Goal: Task Accomplishment & Management: Use online tool/utility

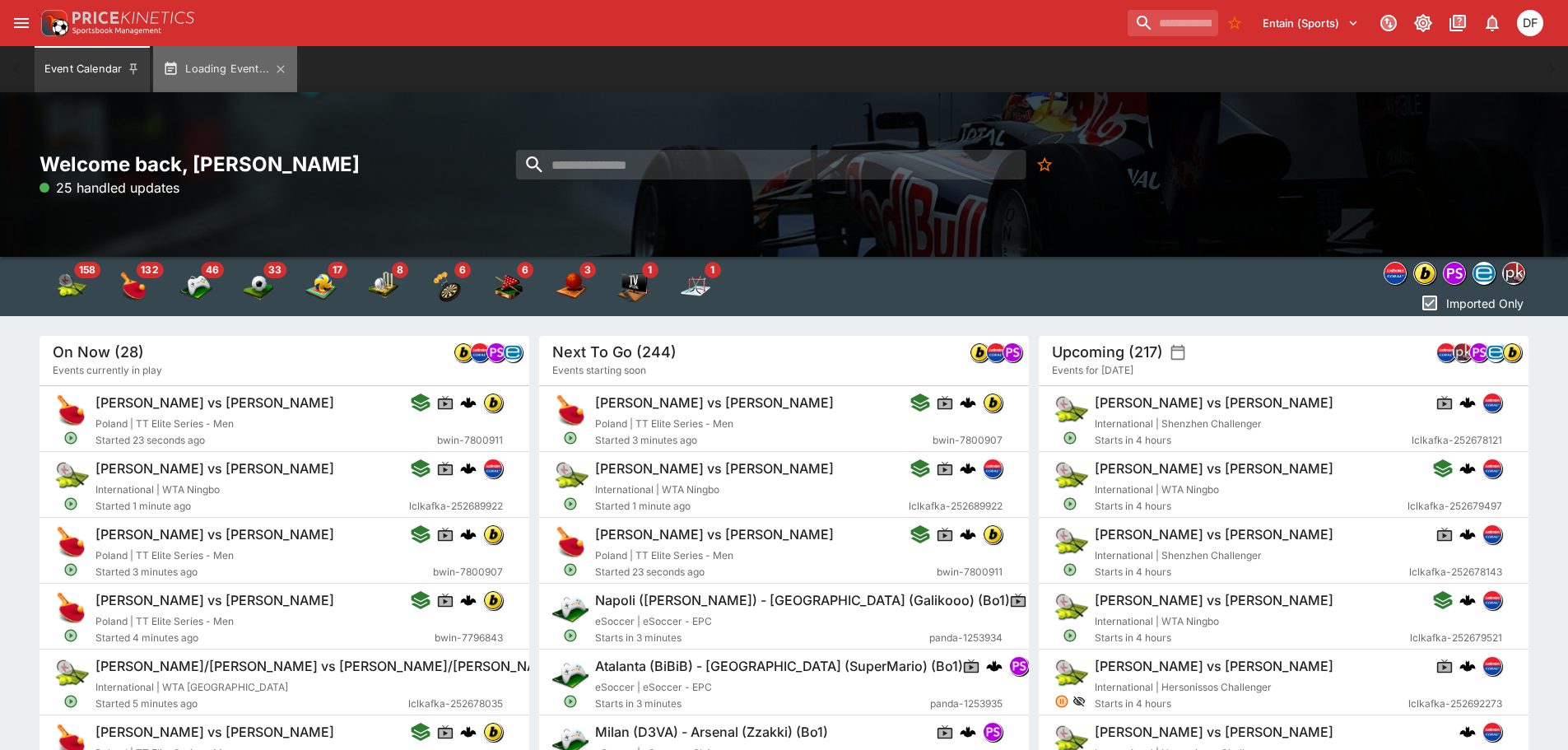
click at [231, 73] on button "Loading Event..." at bounding box center [225, 69] width 144 height 46
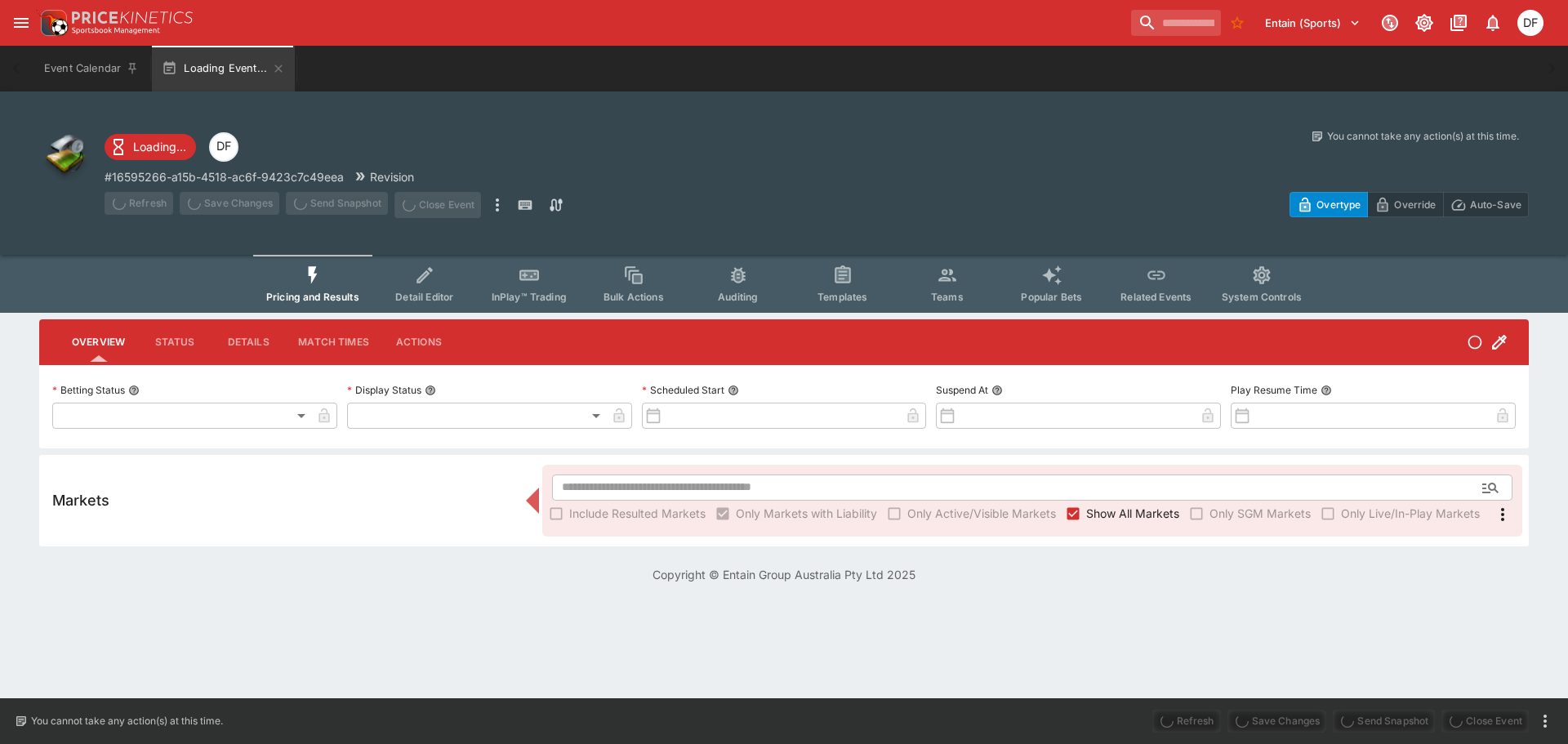
click at [1143, 514] on span "Show All Markets" at bounding box center [1133, 514] width 93 height 18
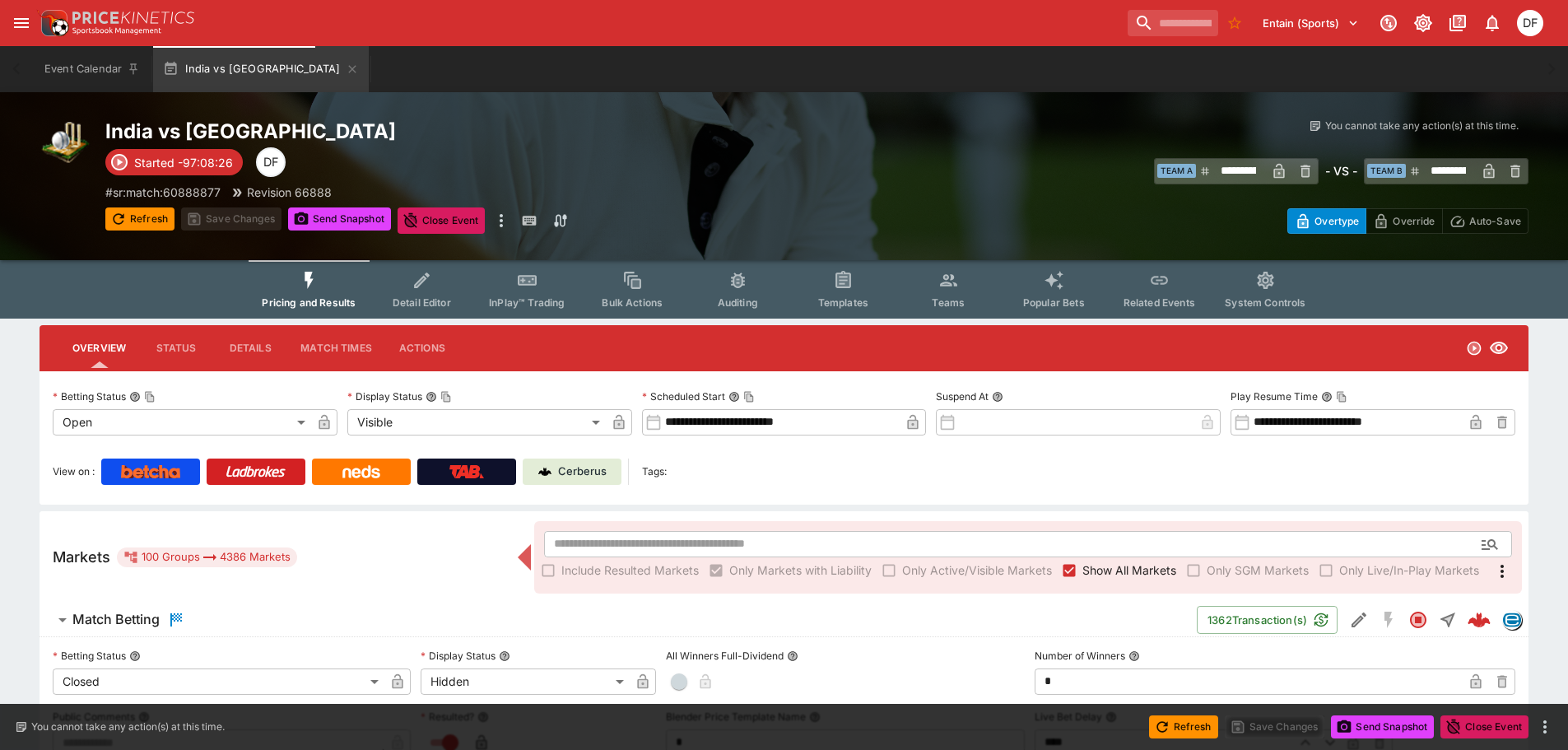
click at [1073, 583] on div "​ Include Resulted Markets Only Markets with Liability Only Active/Visible Mark…" at bounding box center [1028, 558] width 987 height 73
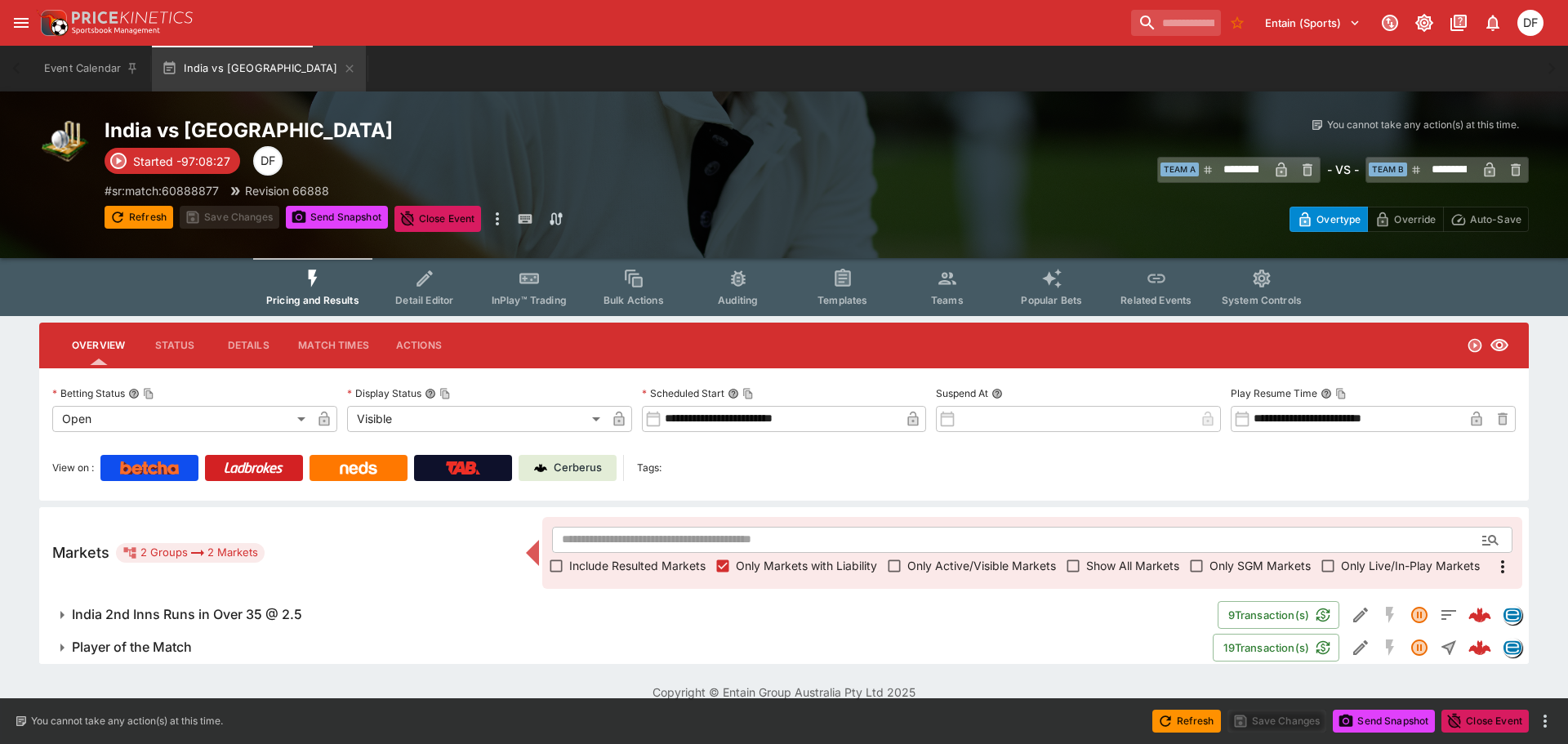
click at [1059, 564] on div "Include Resulted Markets Only Markets with Liability Only Active/Visible Market…" at bounding box center [1032, 566] width 960 height 26
click at [302, 611] on span "India 2nd Inns Runs in Over 35 @ 2.5" at bounding box center [638, 615] width 1133 height 18
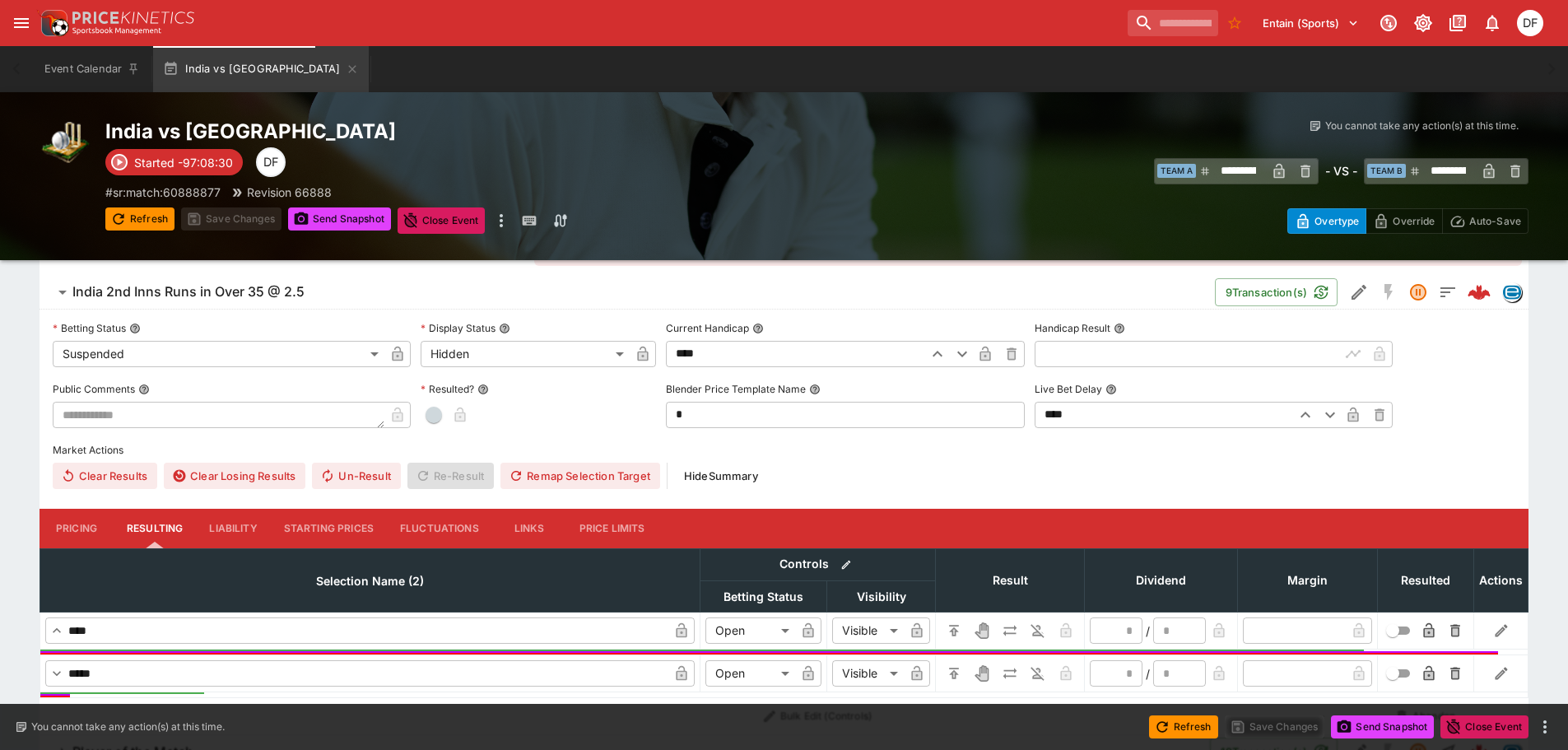
scroll to position [329, 0]
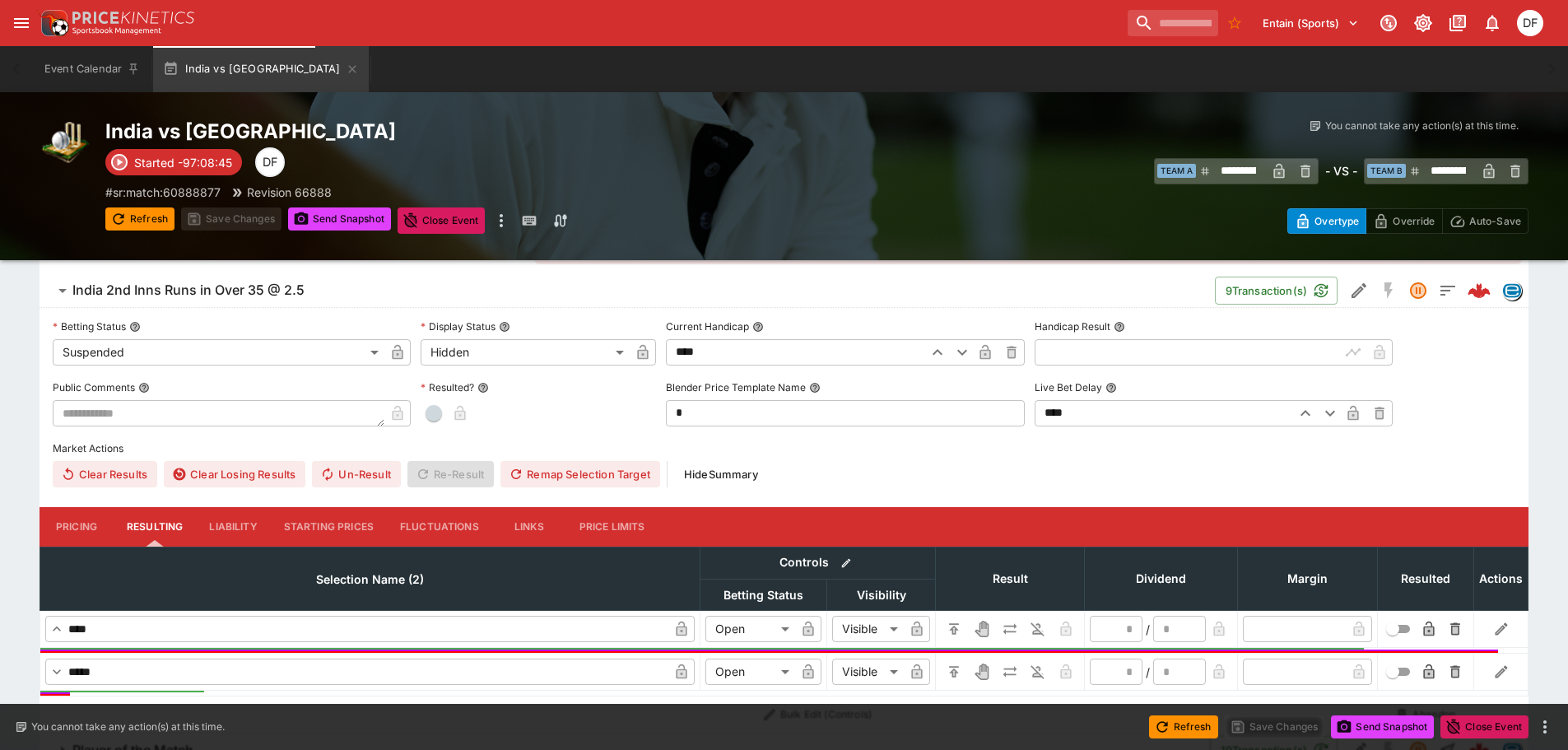
click at [1074, 356] on input "text" at bounding box center [1187, 353] width 306 height 27
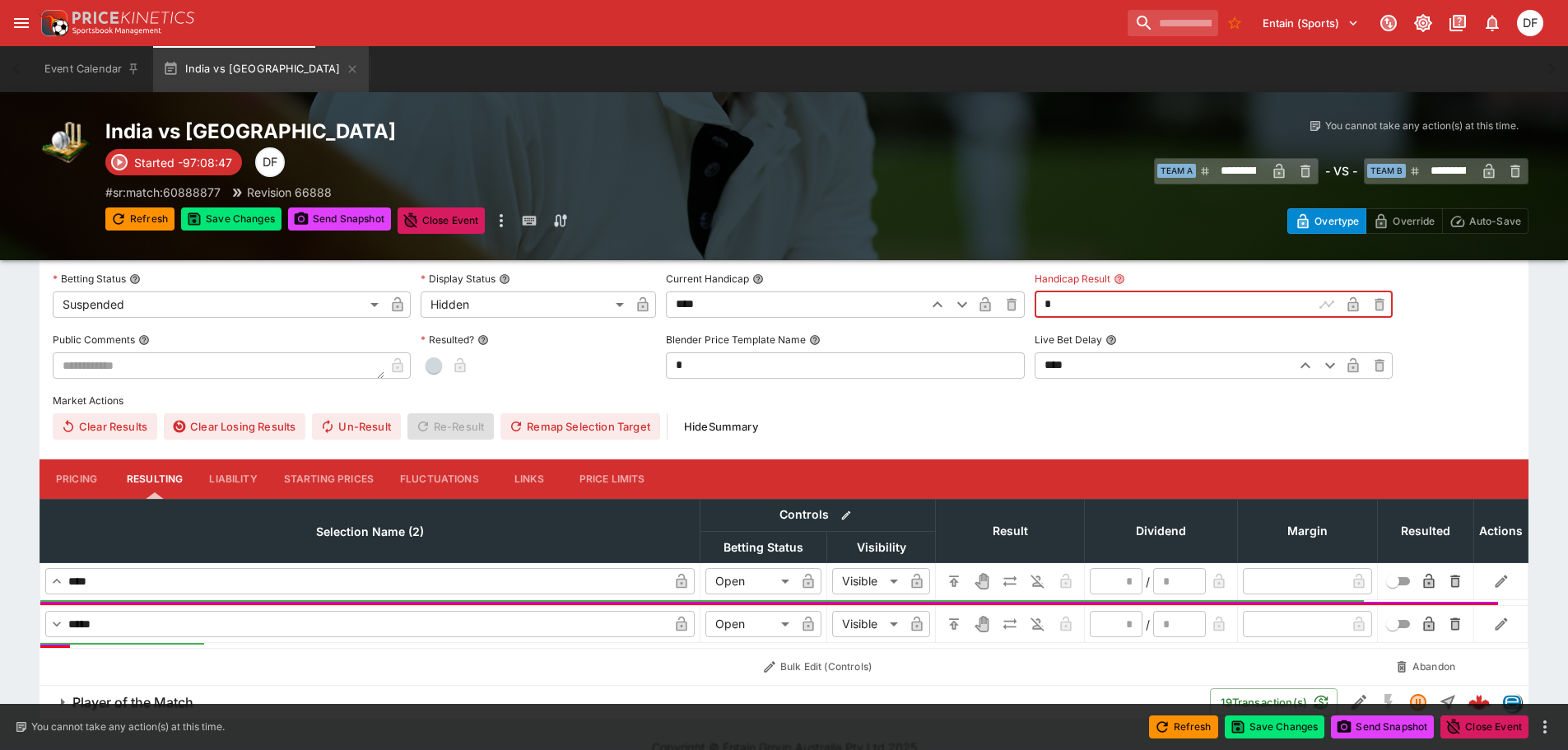
scroll to position [402, 0]
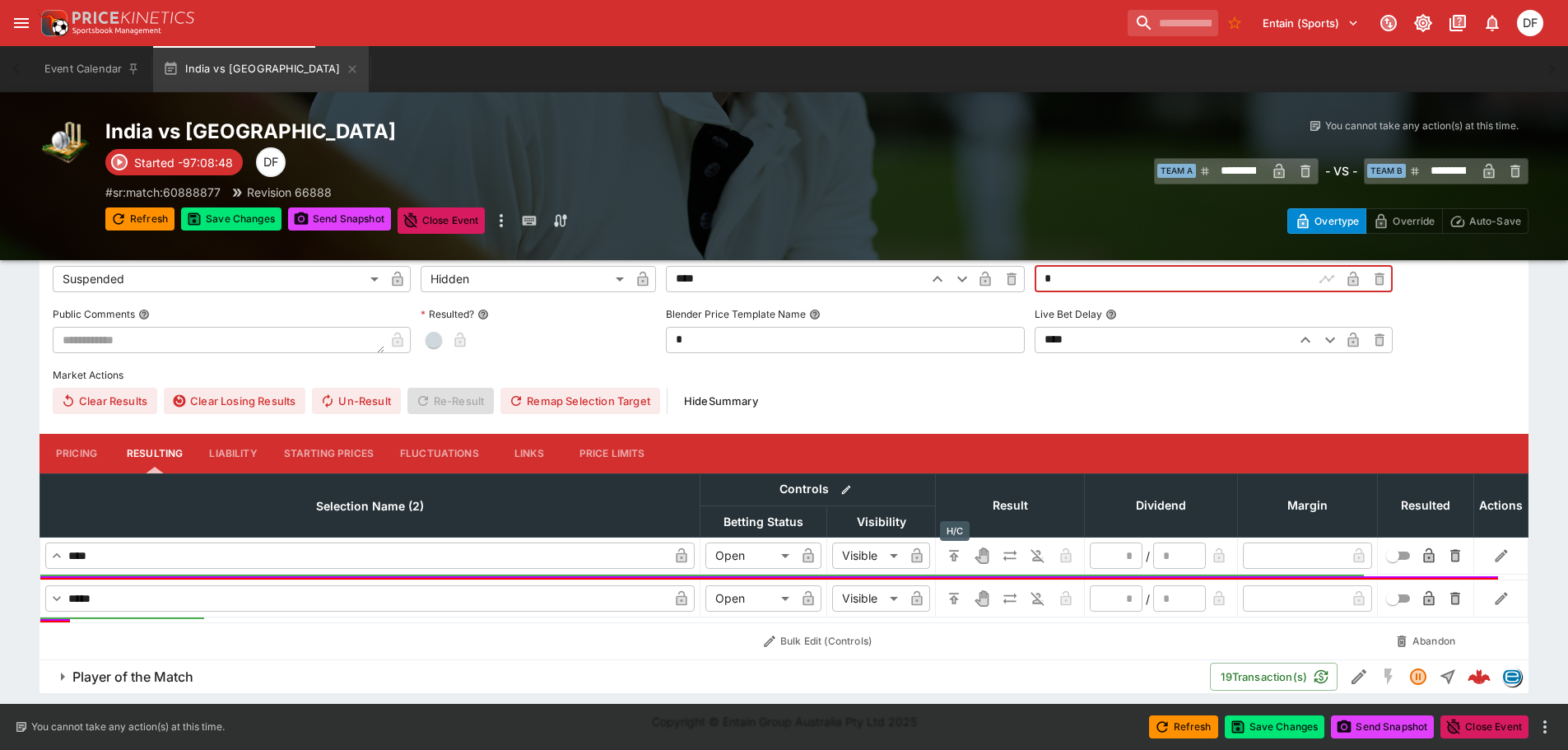
type input "****"
drag, startPoint x: 949, startPoint y: 556, endPoint x: 953, endPoint y: 596, distance: 40.2
click at [950, 556] on icon "H/C" at bounding box center [954, 556] width 17 height 17
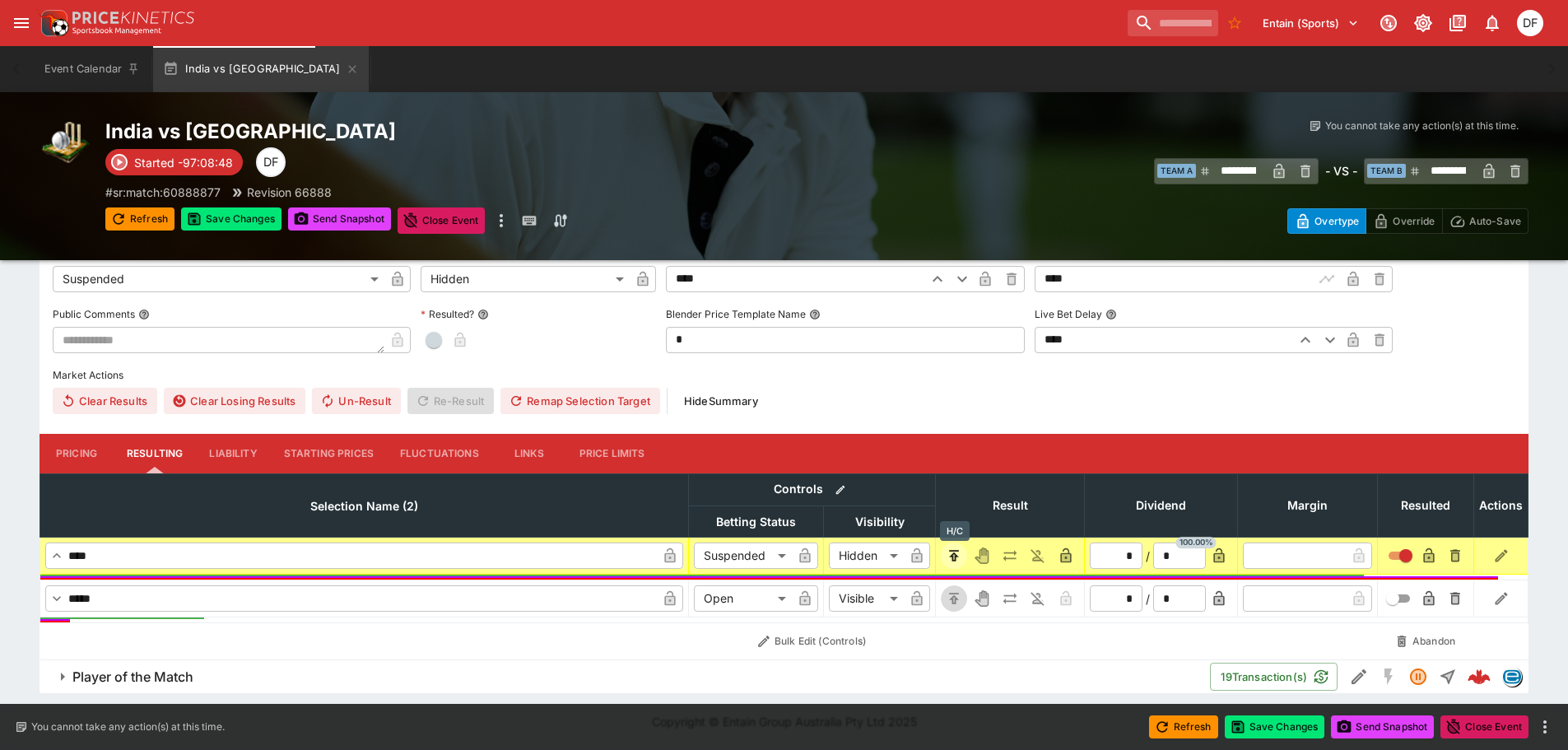
type input "*********"
type input "******"
type input "*"
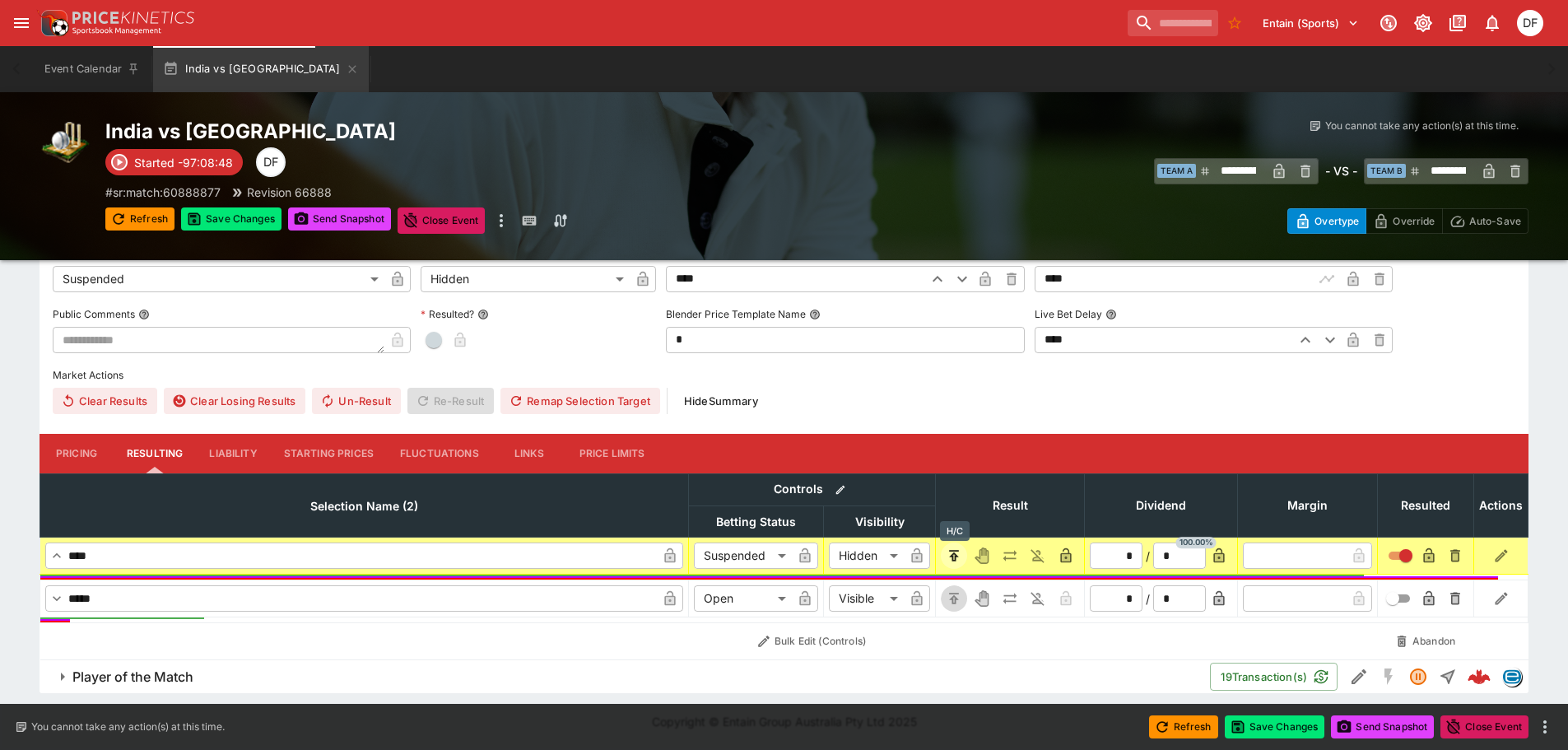
type input "*"
click at [953, 596] on icon "H/C" at bounding box center [954, 598] width 17 height 17
type input "*********"
type input "******"
type input "*"
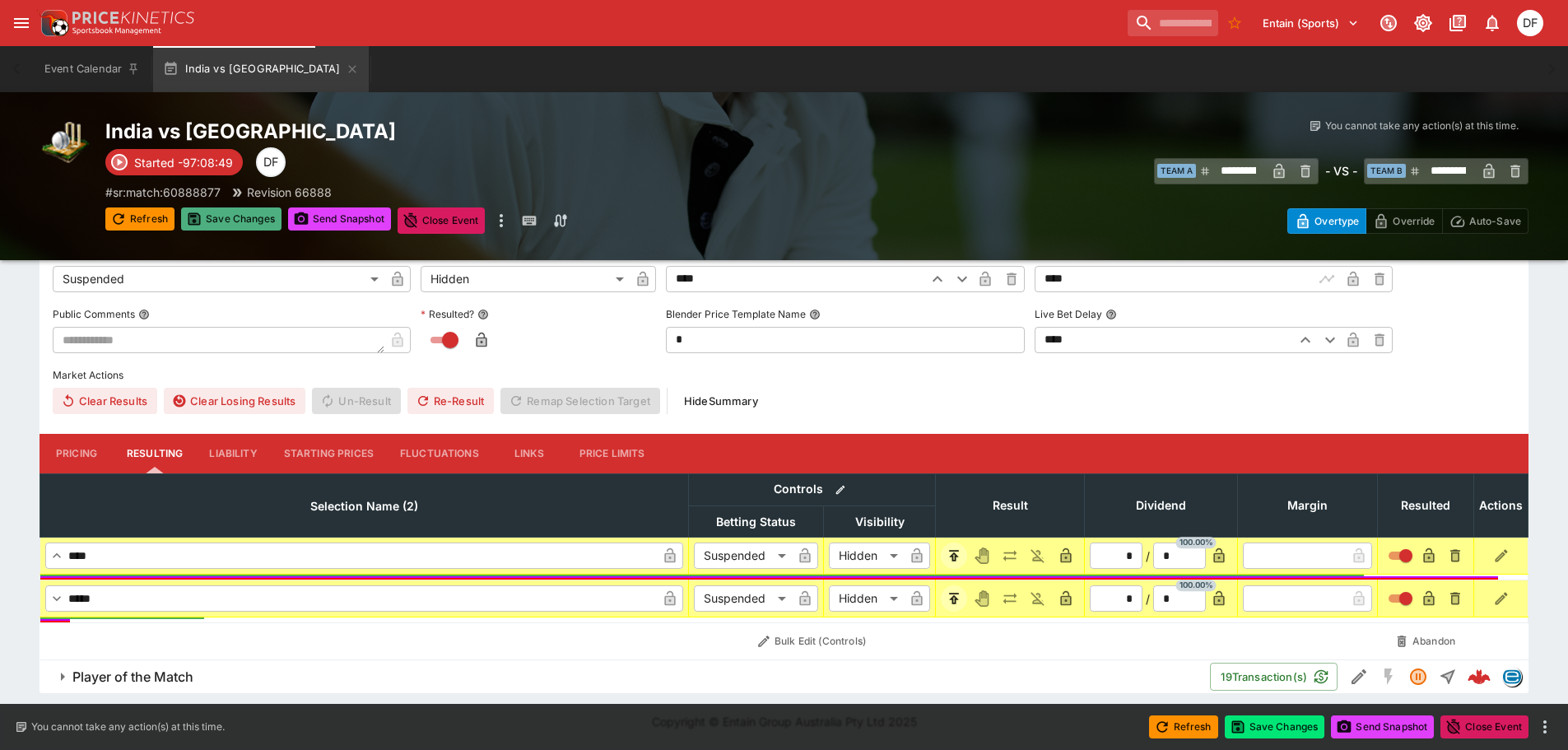
click at [244, 215] on button "Save Changes" at bounding box center [230, 219] width 100 height 23
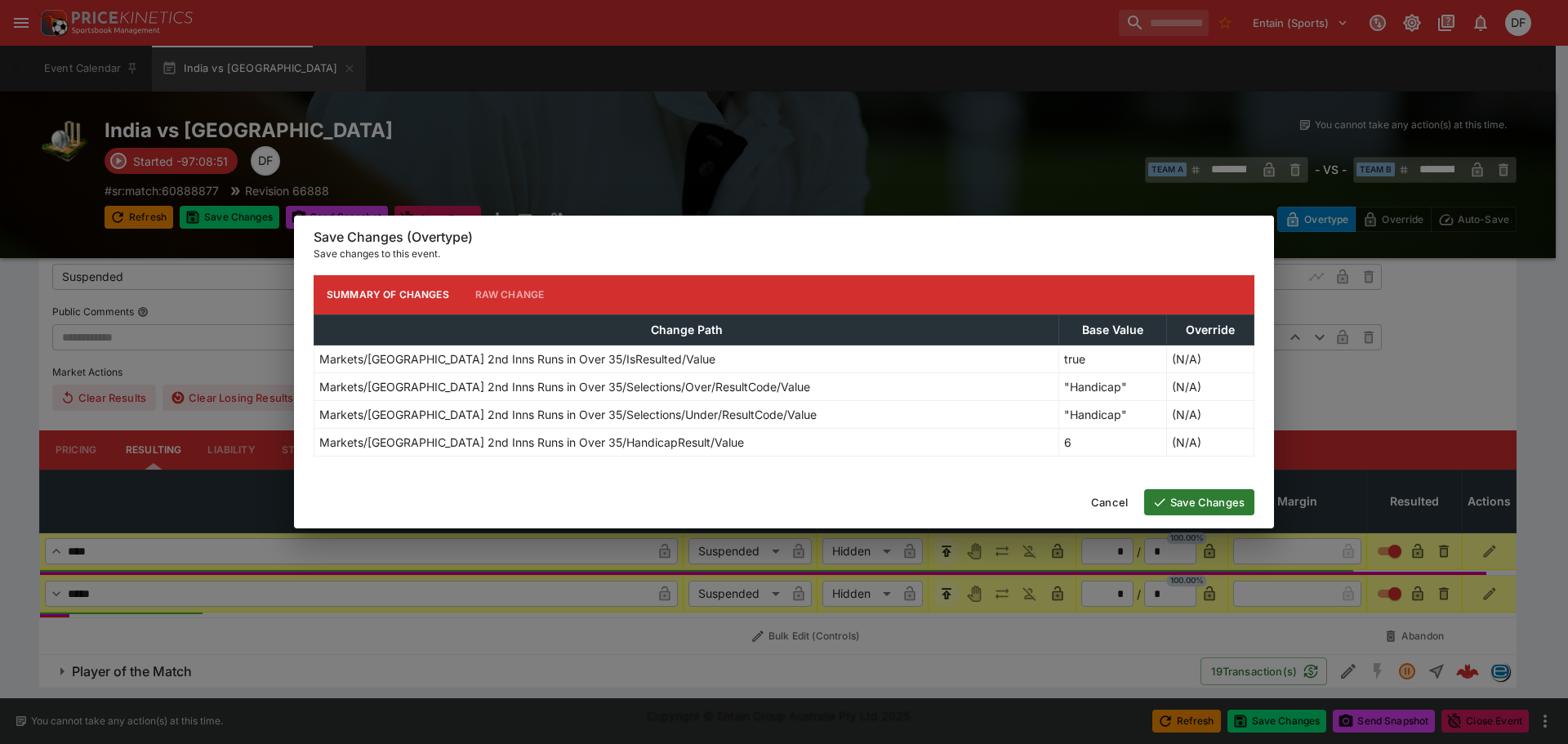
click at [1195, 489] on button "Save Changes" at bounding box center [1199, 502] width 110 height 26
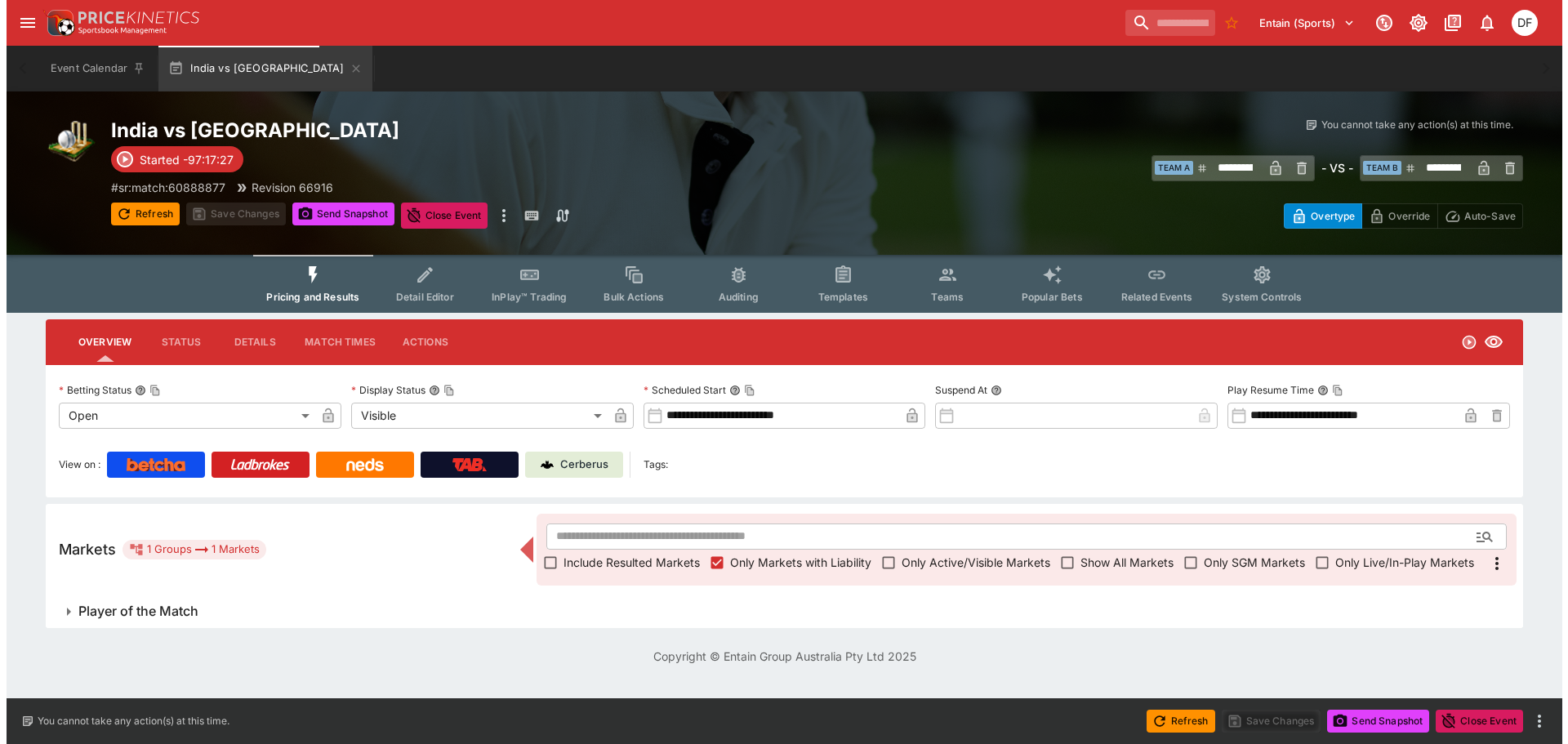
scroll to position [0, 0]
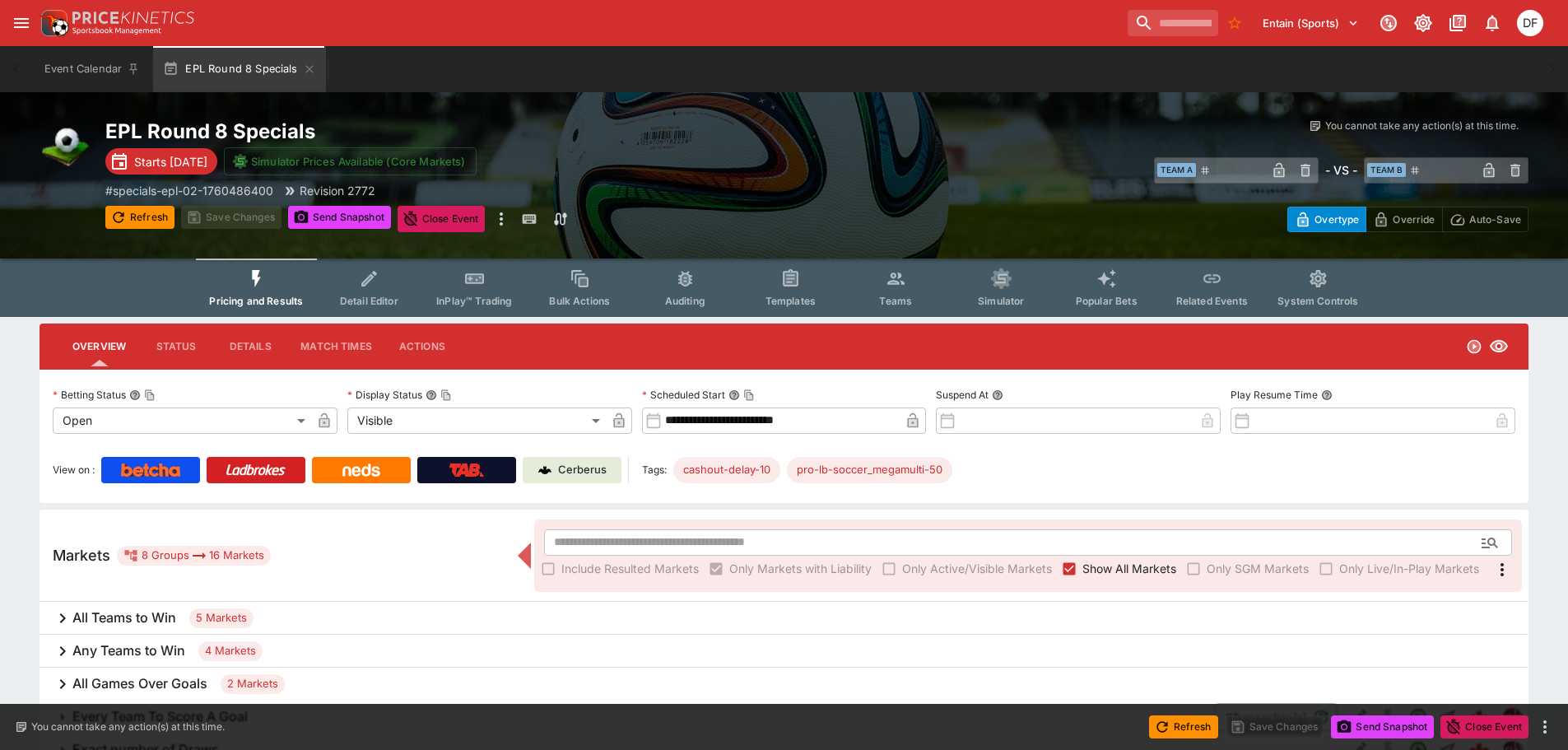
click at [392, 290] on button "Detail Editor" at bounding box center [369, 288] width 105 height 59
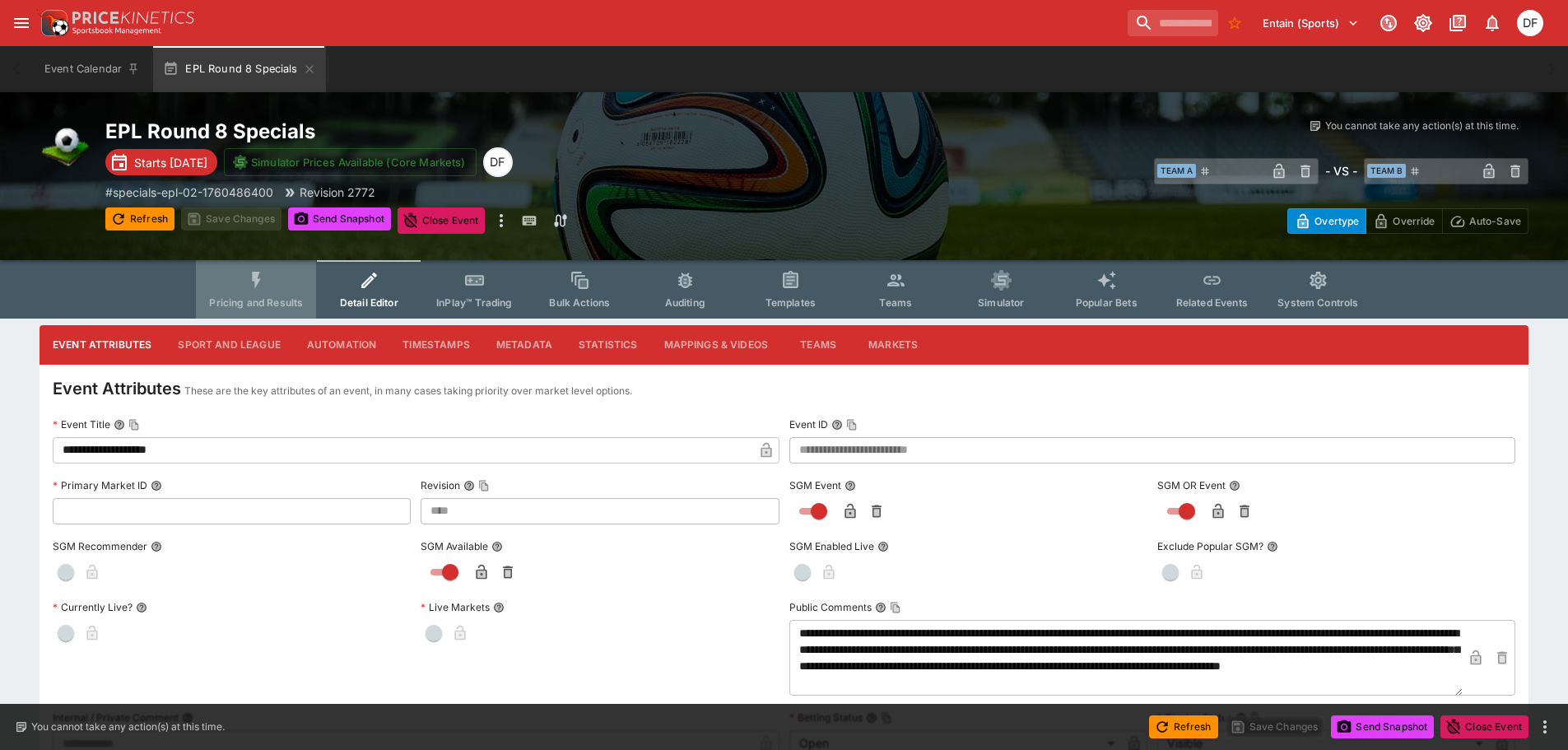
click at [251, 269] on button "Pricing and Results" at bounding box center [256, 289] width 121 height 59
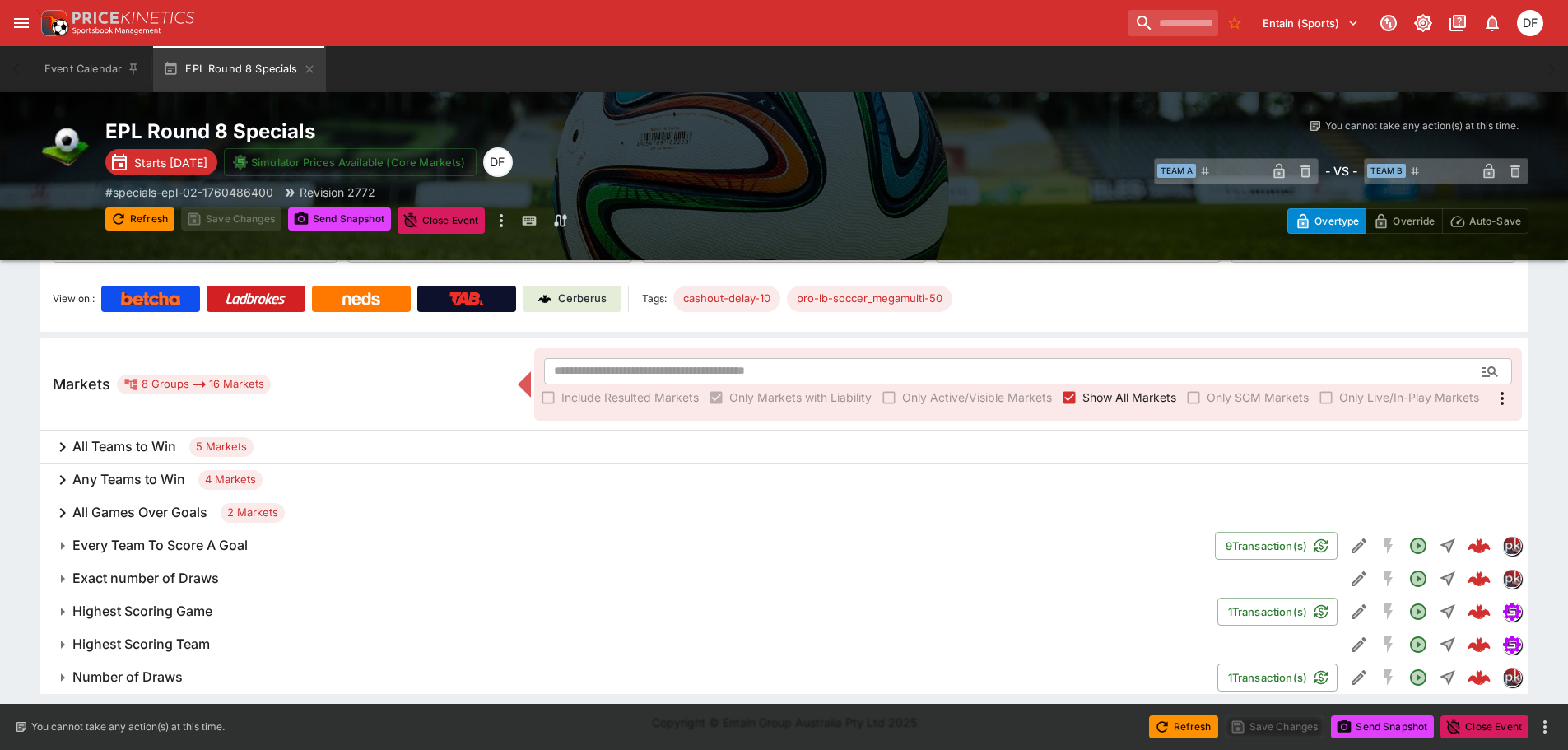
scroll to position [174, 0]
click at [157, 457] on div "All Teams to Win 5 Markets" at bounding box center [784, 446] width 1489 height 33
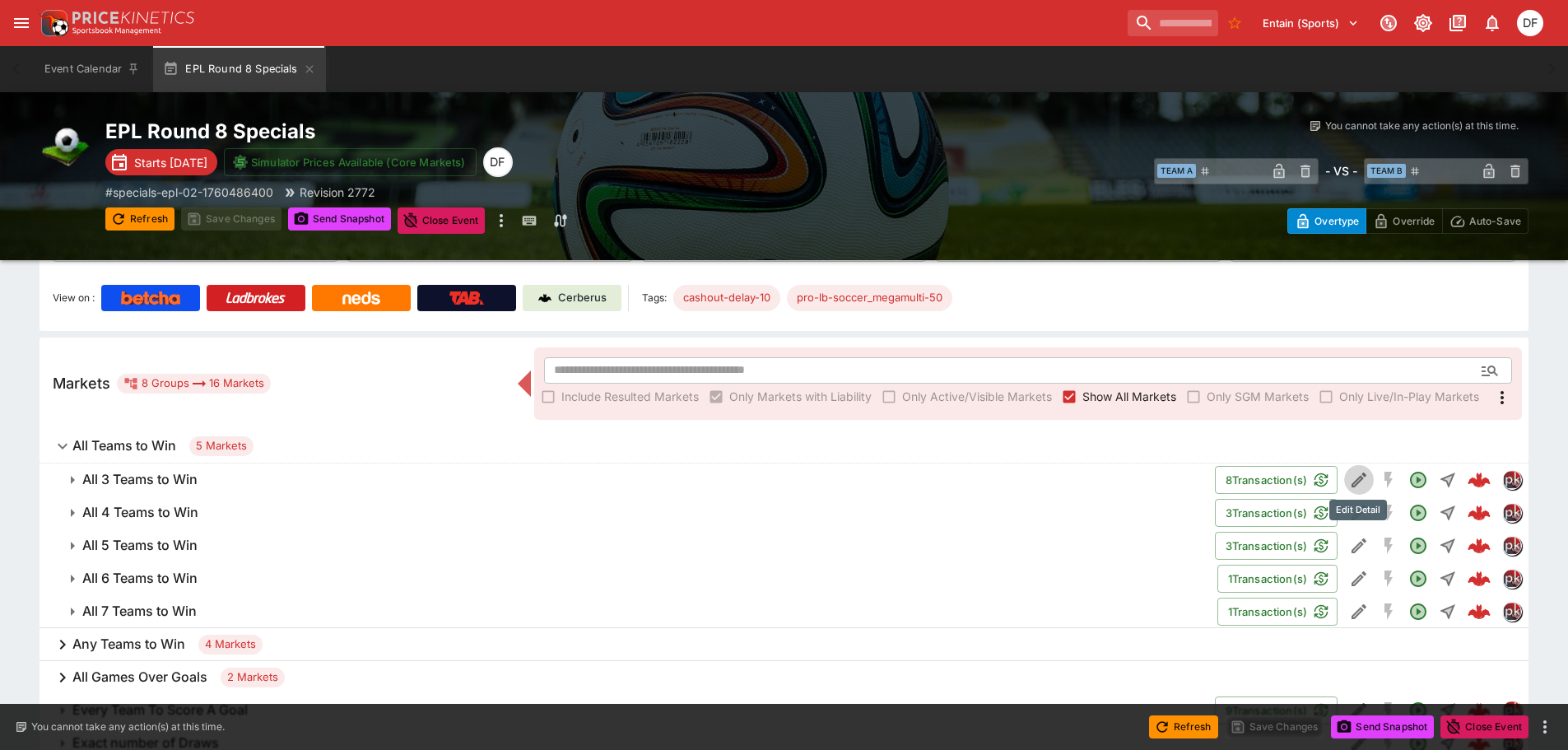
click at [1357, 476] on icon "Edit Detail" at bounding box center [1359, 480] width 20 height 20
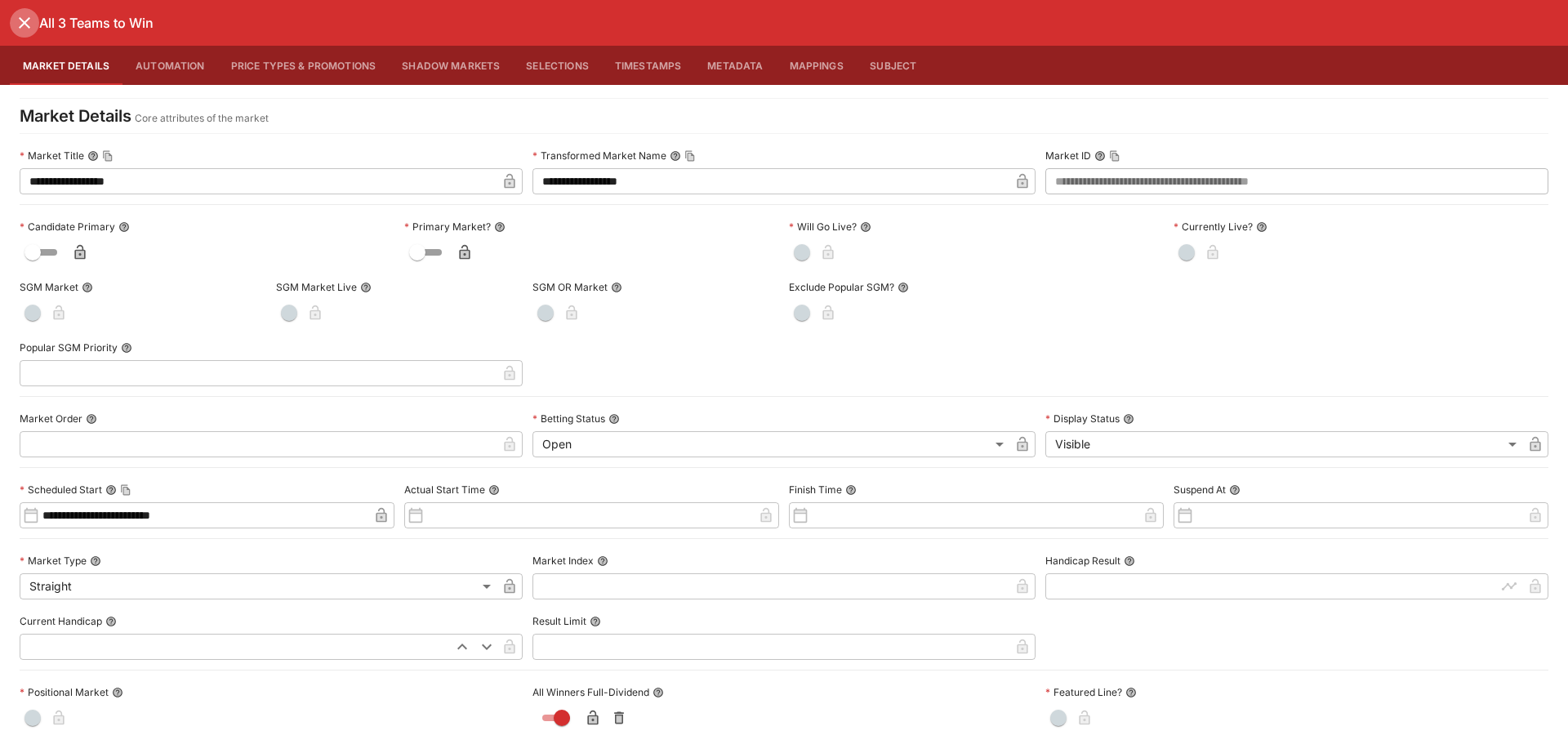
click at [28, 25] on icon "close" at bounding box center [25, 23] width 19 height 19
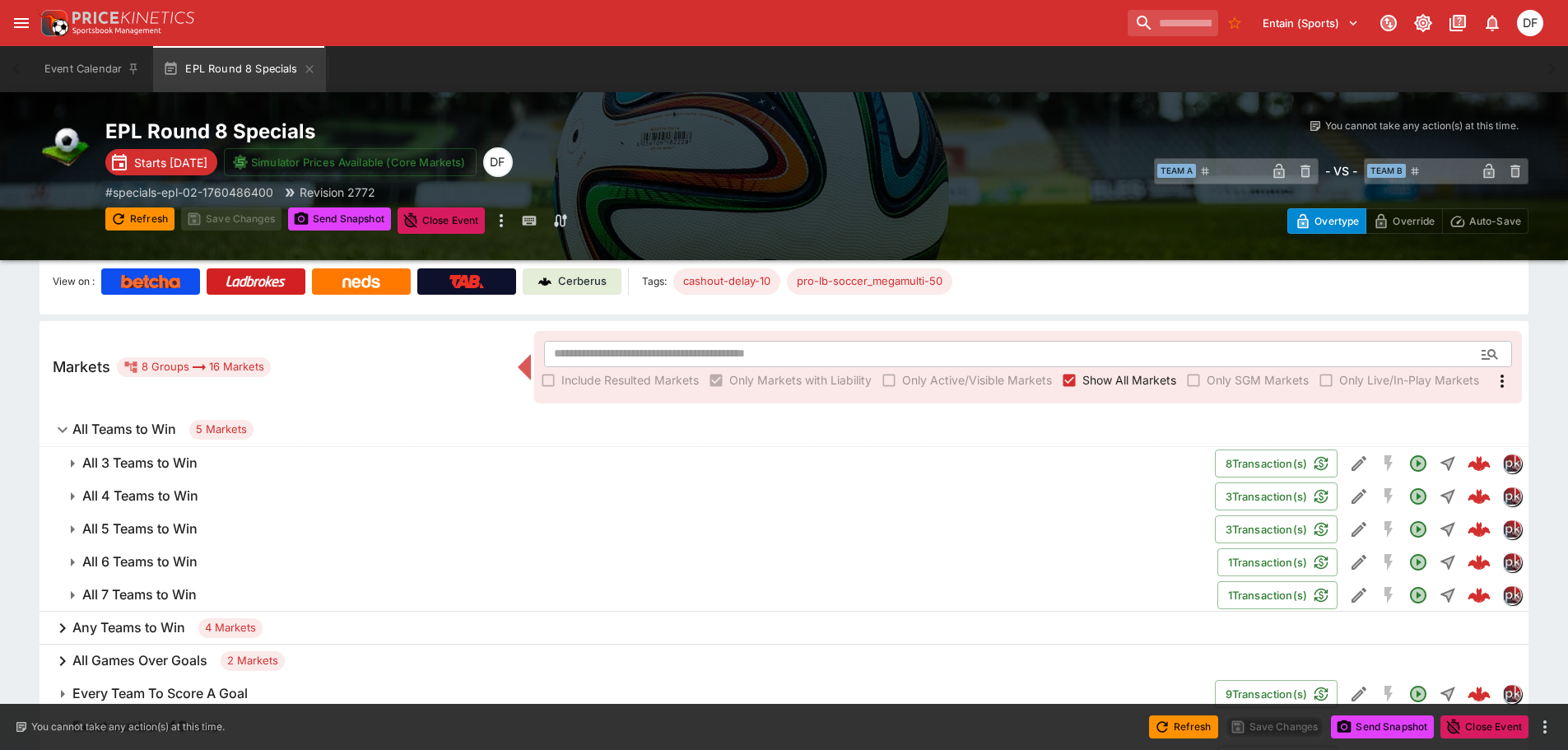
scroll to position [329, 0]
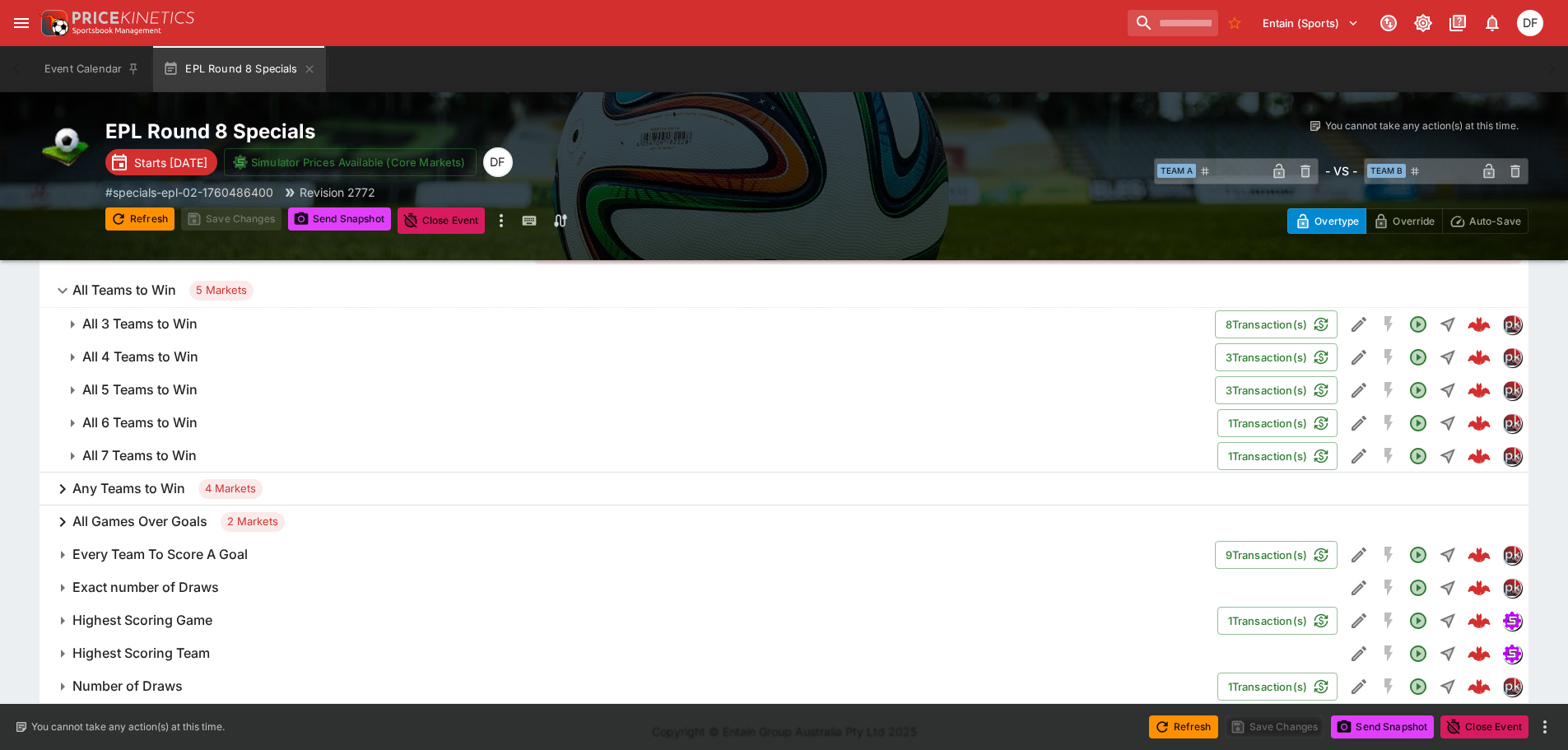
click at [182, 317] on h6 "All 3 Teams to Win" at bounding box center [140, 324] width 115 height 18
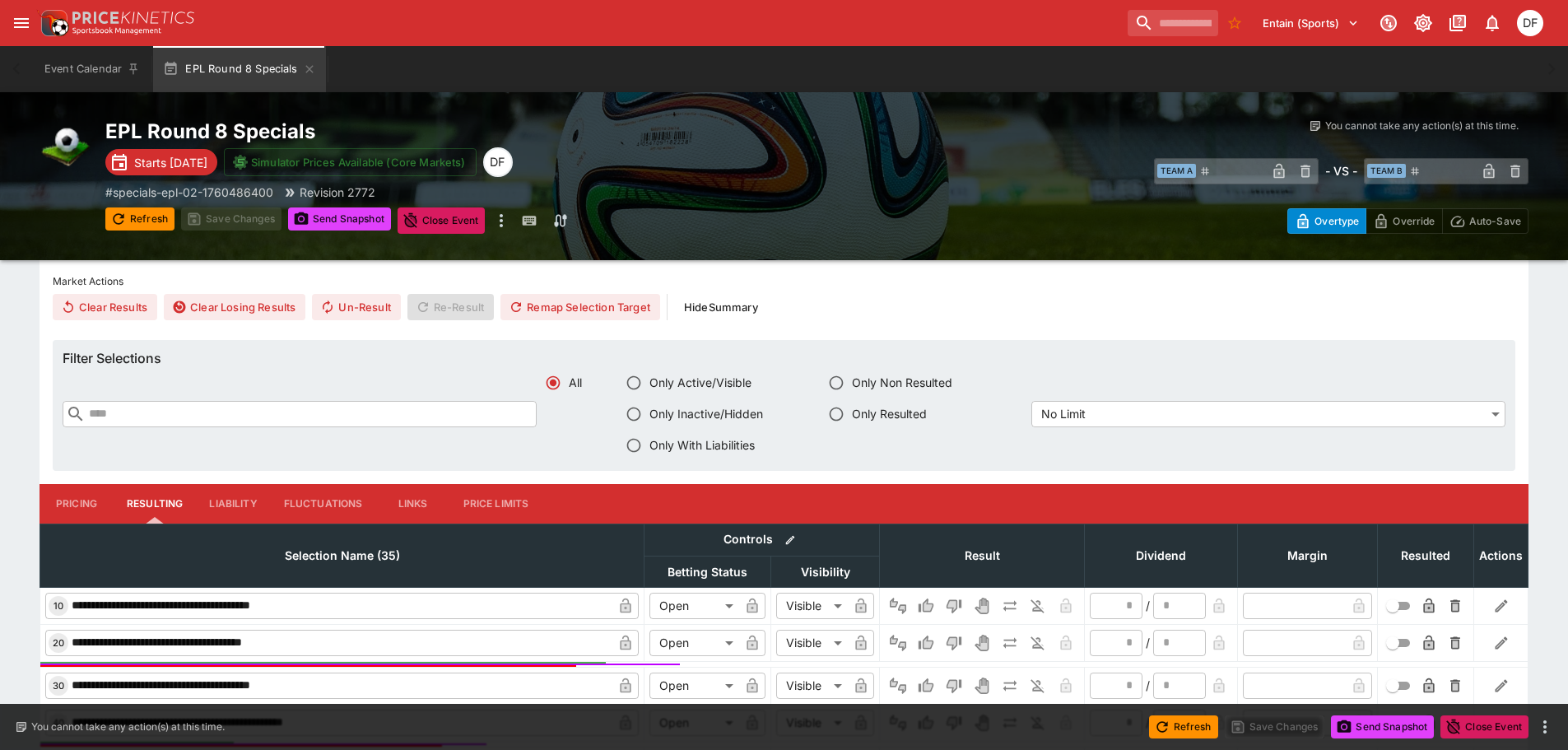
scroll to position [741, 0]
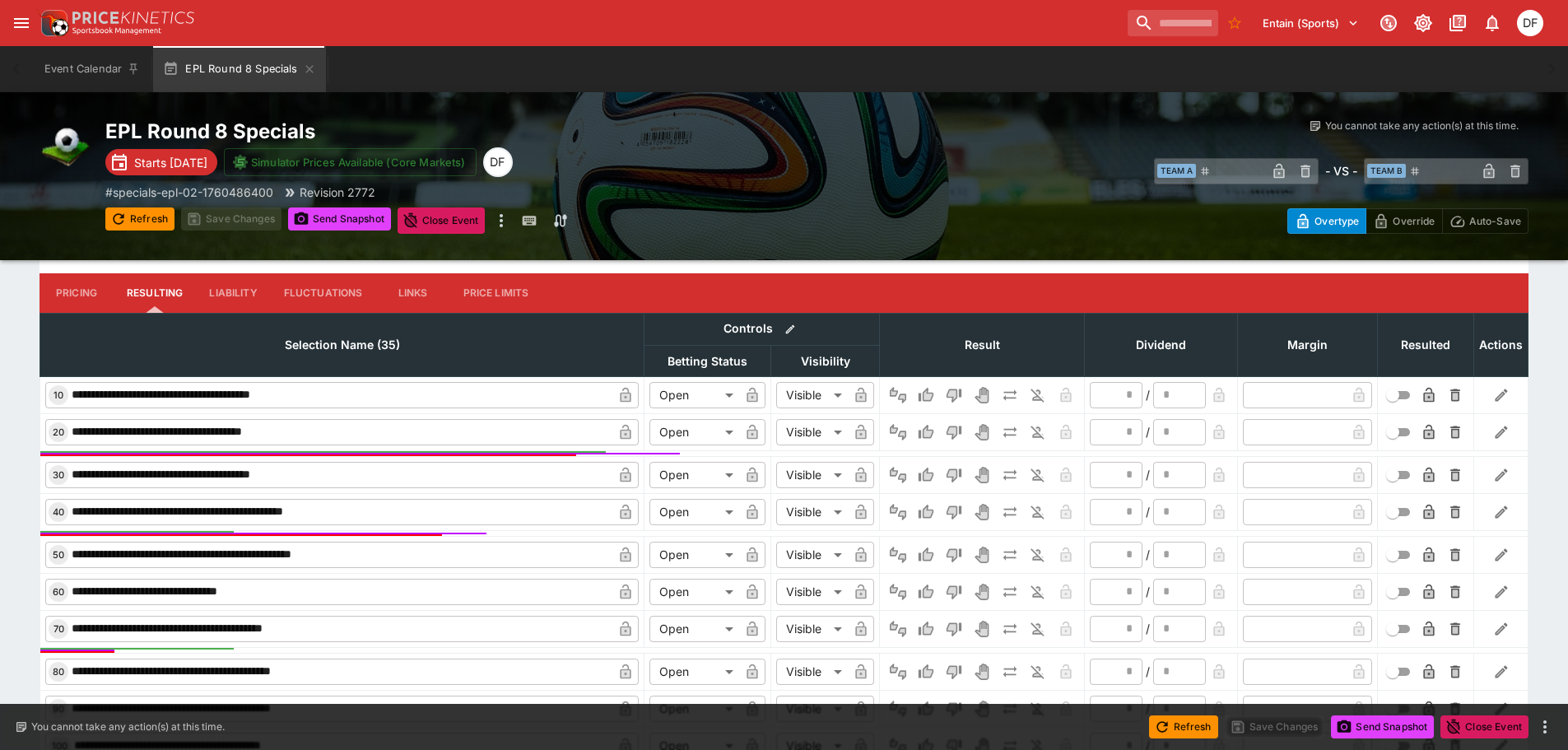
click at [102, 287] on button "Pricing" at bounding box center [77, 293] width 74 height 40
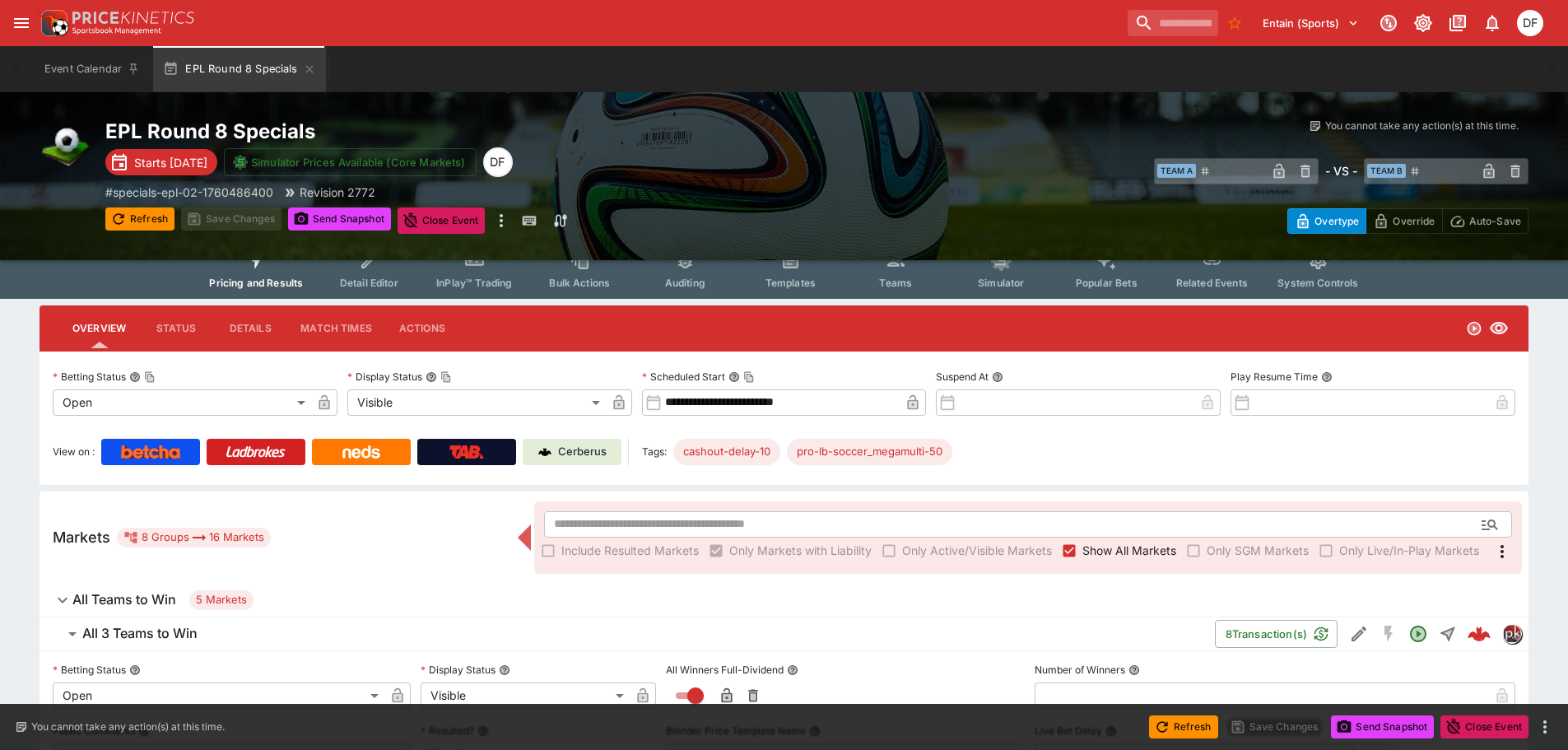
scroll to position [0, 0]
